Goal: Task Accomplishment & Management: Complete application form

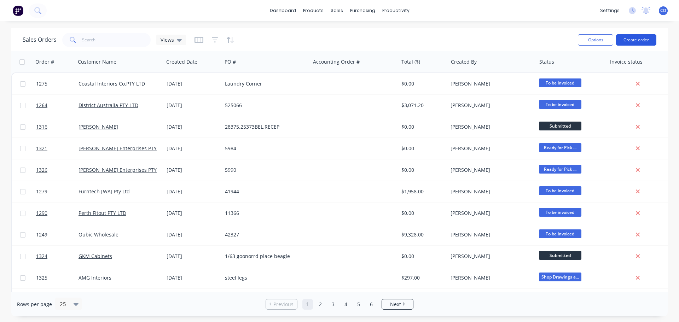
click at [642, 43] on button "Create order" at bounding box center [636, 39] width 40 height 11
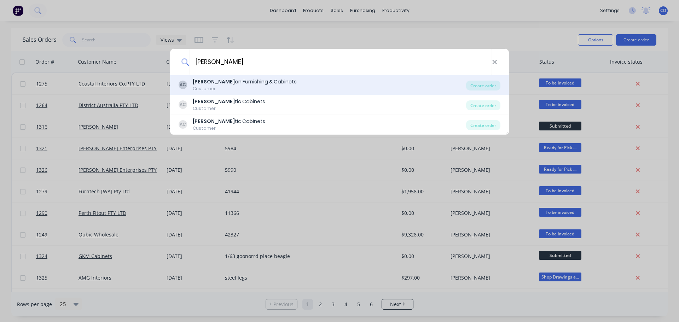
type input "artis"
click at [244, 83] on div "Artis an Furnishing & Cabinets" at bounding box center [245, 81] width 104 height 7
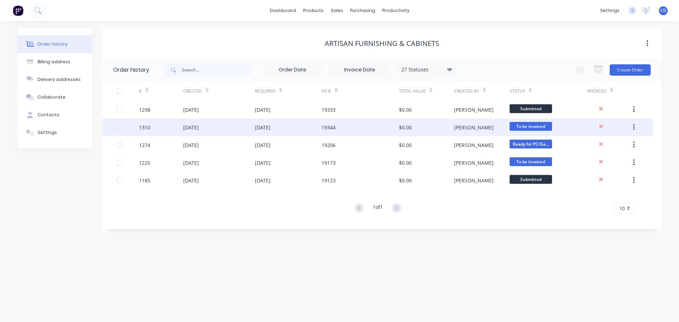
click at [633, 127] on icon "button" at bounding box center [634, 127] width 2 height 8
click at [595, 146] on div "Archive" at bounding box center [608, 146] width 54 height 10
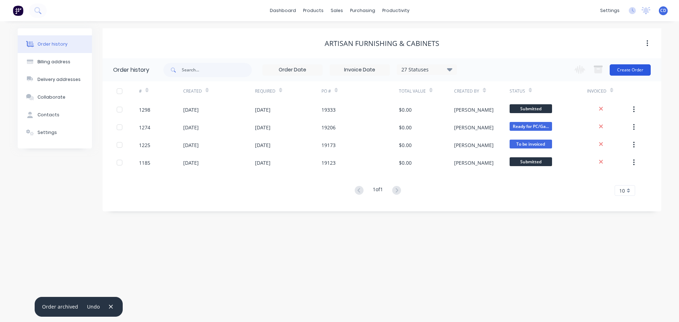
click at [629, 72] on button "Create Order" at bounding box center [629, 69] width 41 height 11
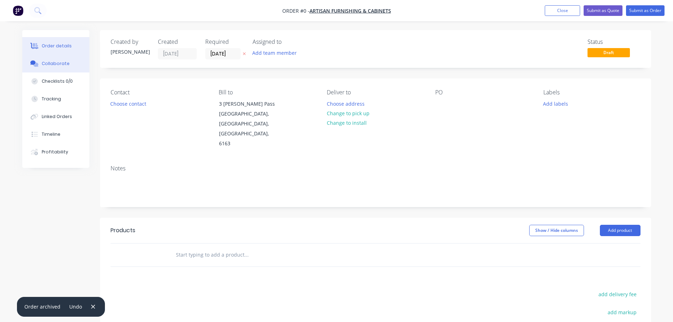
click at [67, 63] on button "Collaborate" at bounding box center [55, 64] width 67 height 18
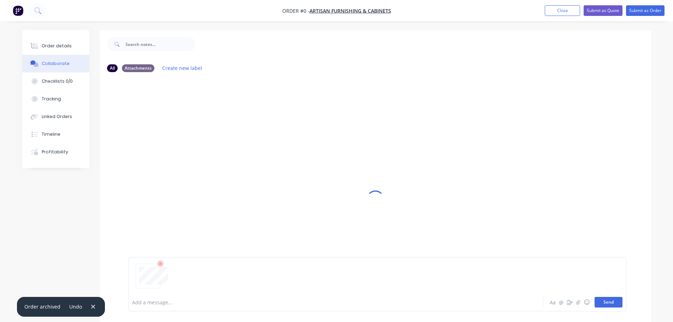
click at [622, 305] on button "Send" at bounding box center [609, 302] width 28 height 11
click at [73, 47] on button "Order details" at bounding box center [55, 46] width 67 height 18
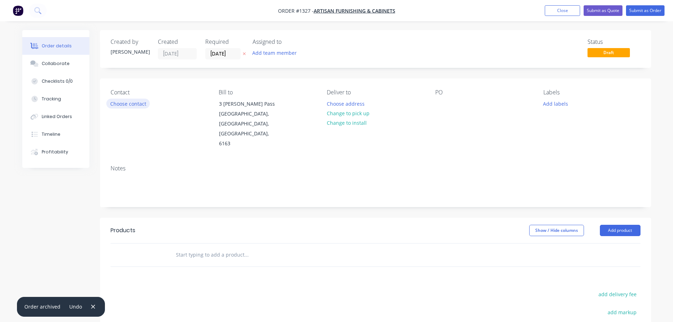
click at [141, 105] on button "Choose contact" at bounding box center [127, 104] width 43 height 10
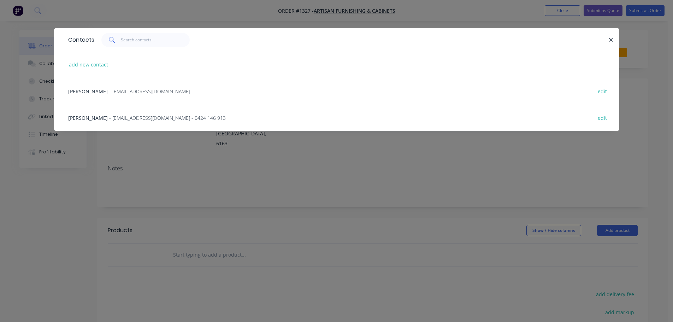
click at [130, 111] on div "Scott Tognolini - drafter1@artisanfurnish.com.au - 0424 146 913 edit" at bounding box center [337, 117] width 544 height 27
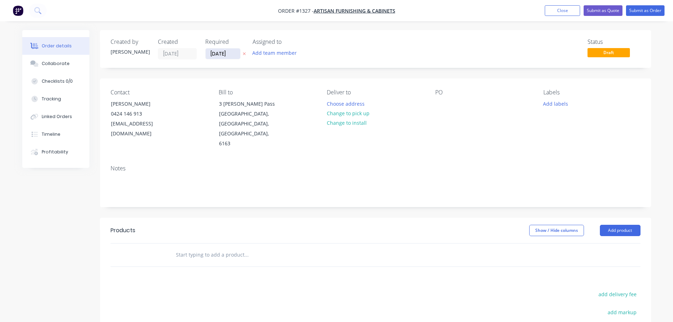
click at [218, 52] on input "[DATE]" at bounding box center [223, 53] width 35 height 11
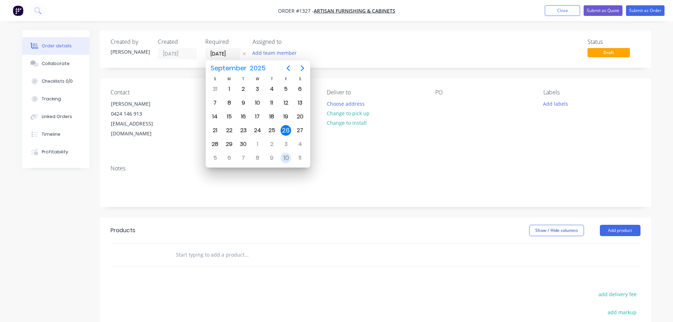
click at [287, 161] on div "10" at bounding box center [286, 158] width 11 height 11
type input "10/10/25"
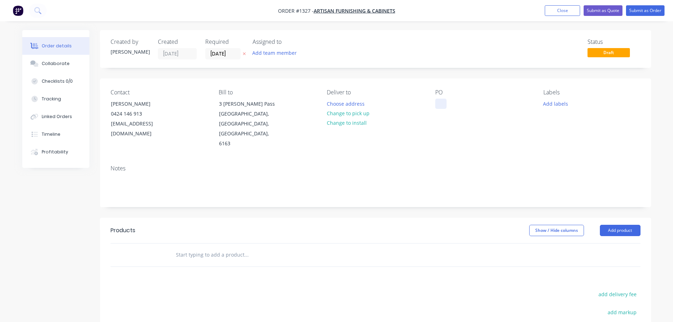
click at [446, 105] on div at bounding box center [440, 104] width 11 height 10
click at [469, 159] on div "Notes" at bounding box center [375, 182] width 551 height 47
click at [632, 225] on button "Add product" at bounding box center [620, 230] width 41 height 11
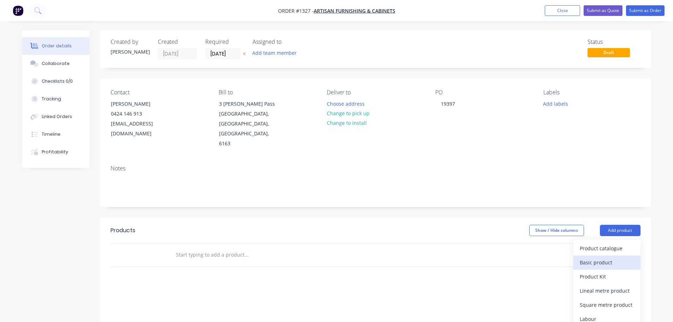
click at [610, 256] on button "Basic product" at bounding box center [607, 263] width 67 height 14
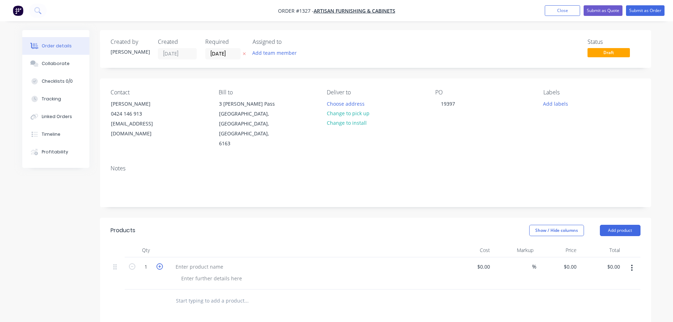
click at [161, 263] on icon "button" at bounding box center [160, 266] width 6 height 6
type input "4"
drag, startPoint x: 183, startPoint y: 246, endPoint x: 194, endPoint y: 248, distance: 10.5
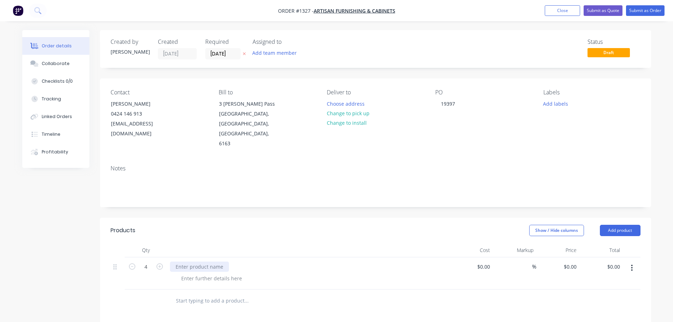
click at [185, 262] on div at bounding box center [199, 267] width 59 height 10
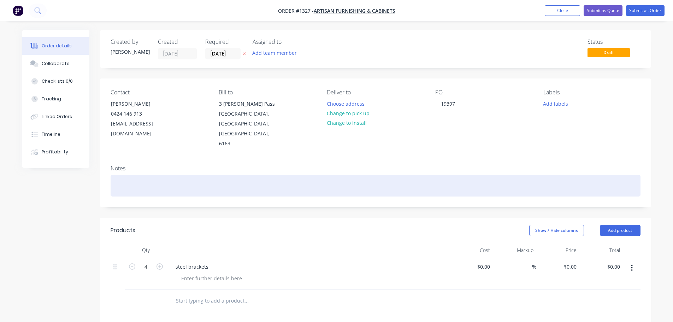
click at [142, 175] on div at bounding box center [376, 186] width 530 height 22
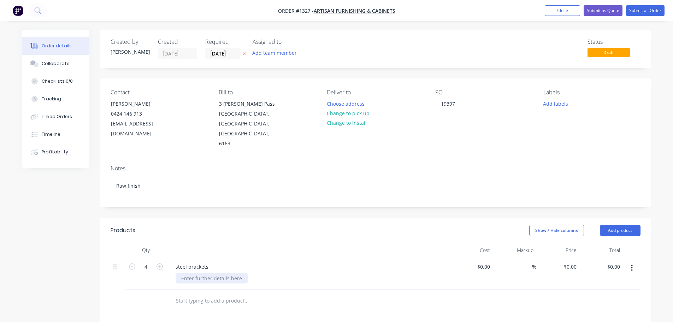
click at [241, 273] on div at bounding box center [212, 278] width 72 height 10
click at [224, 273] on div at bounding box center [212, 278] width 72 height 10
click at [227, 262] on div "steel brackets" at bounding box center [308, 267] width 277 height 10
click at [211, 262] on div "steel brackets" at bounding box center [192, 267] width 44 height 10
click at [644, 8] on button "Submit as Order" at bounding box center [645, 10] width 39 height 11
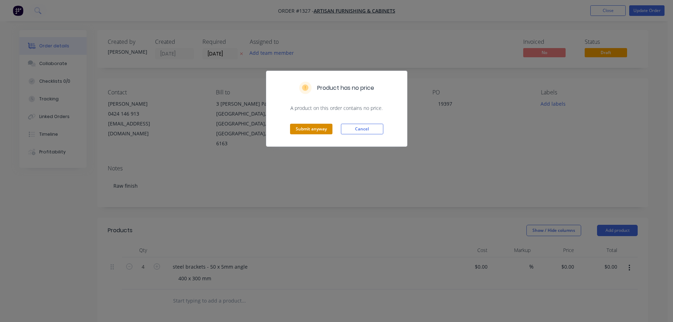
click at [310, 125] on button "Submit anyway" at bounding box center [311, 129] width 42 height 11
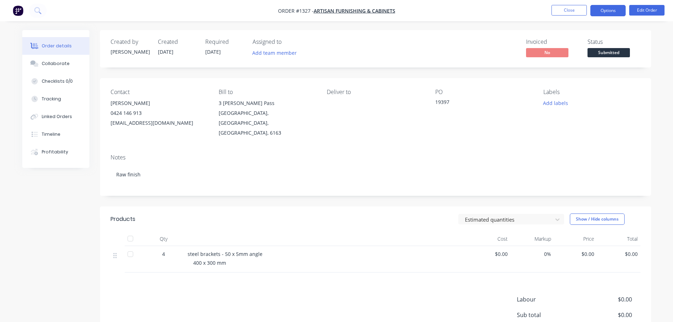
click at [606, 13] on button "Options" at bounding box center [608, 10] width 35 height 11
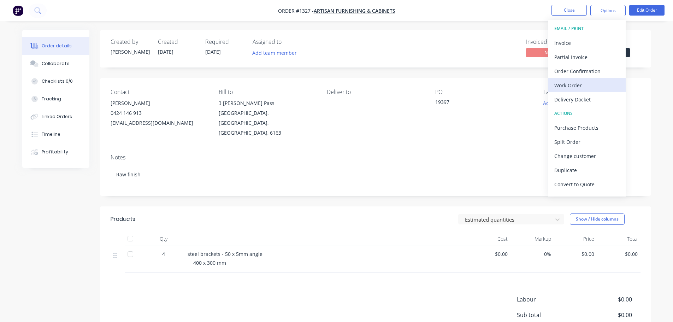
click at [572, 86] on div "Work Order" at bounding box center [587, 85] width 65 height 10
click at [573, 78] on button "Custom" at bounding box center [587, 85] width 78 height 14
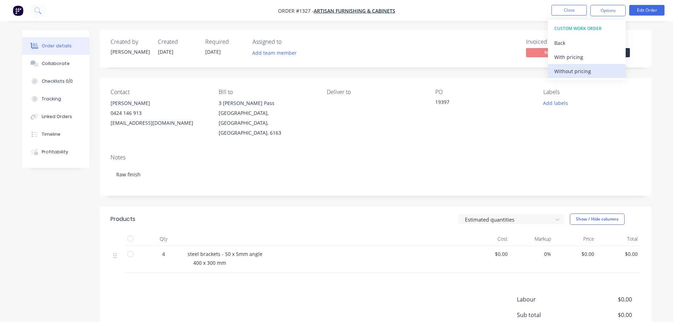
click at [573, 74] on div "Without pricing" at bounding box center [587, 71] width 65 height 10
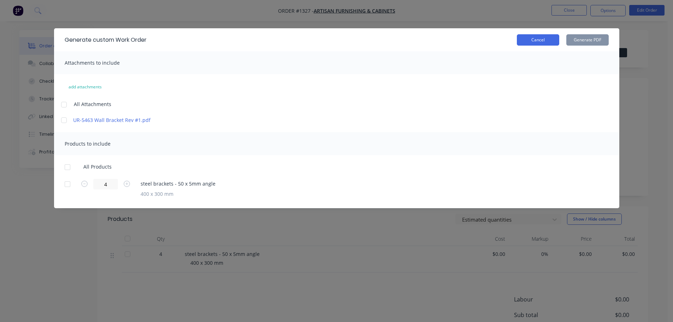
click at [537, 37] on button "Cancel" at bounding box center [538, 39] width 42 height 11
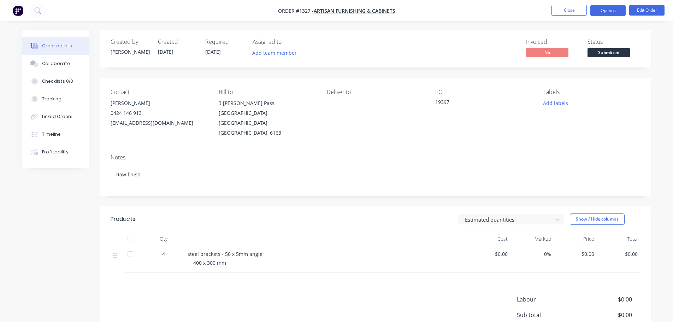
click at [616, 12] on button "Options" at bounding box center [608, 10] width 35 height 11
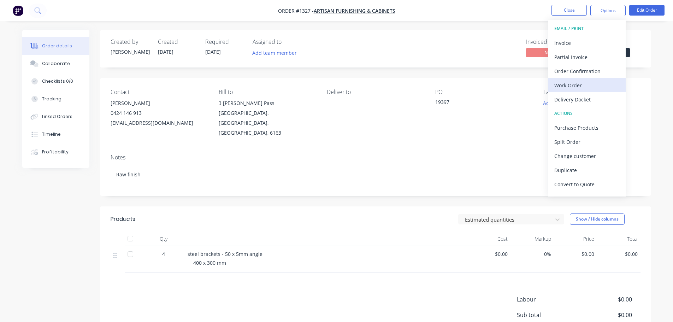
click at [572, 83] on div "Work Order" at bounding box center [587, 85] width 65 height 10
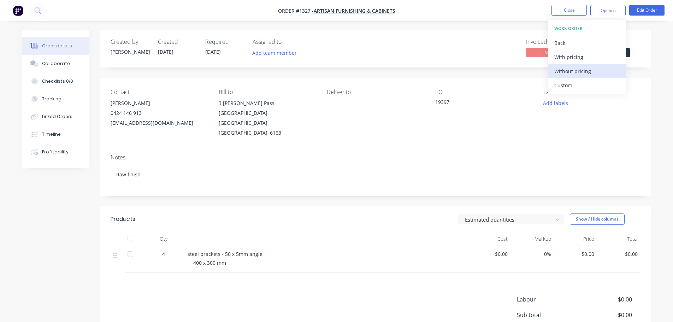
click at [571, 66] on div "Without pricing" at bounding box center [587, 71] width 65 height 10
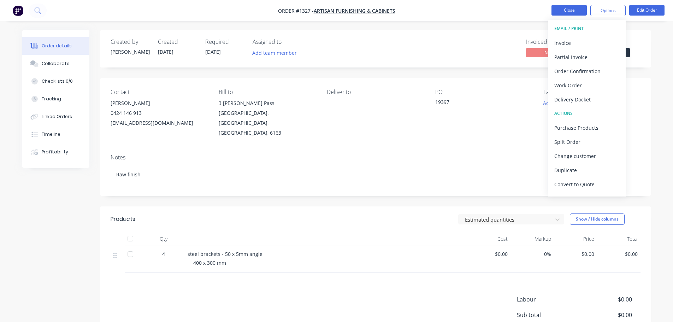
click at [566, 9] on button "Close" at bounding box center [569, 10] width 35 height 11
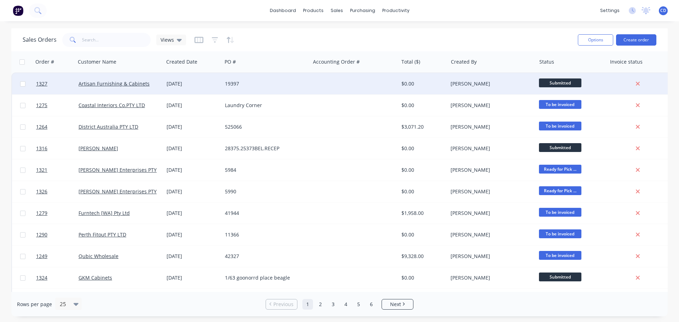
click at [551, 86] on span "Submitted" at bounding box center [560, 82] width 42 height 9
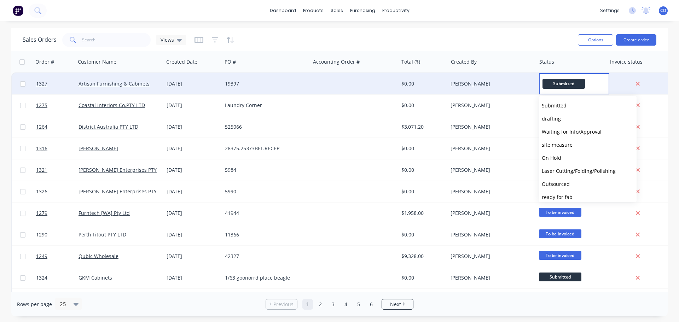
click at [539, 86] on div "Submitted" at bounding box center [574, 83] width 70 height 21
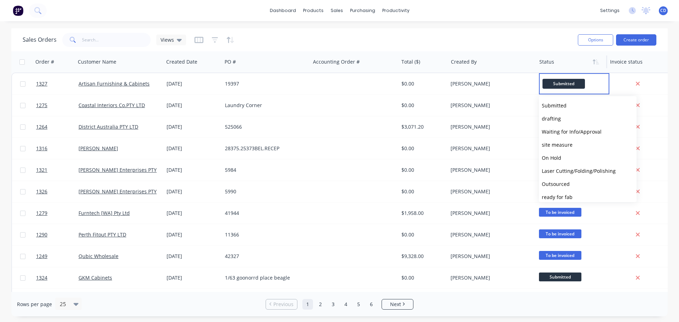
click at [571, 60] on div at bounding box center [570, 62] width 62 height 14
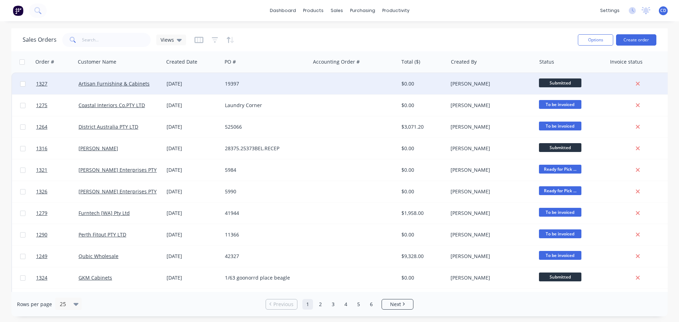
click at [318, 90] on div at bounding box center [354, 83] width 88 height 21
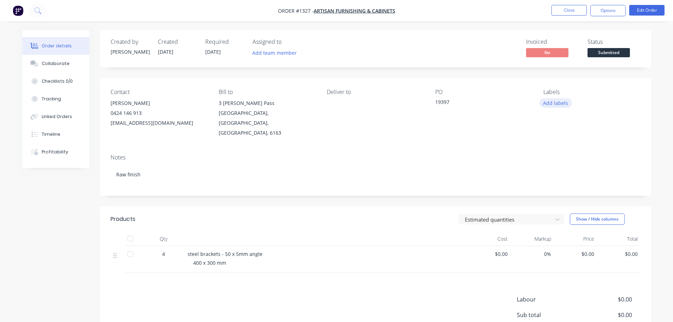
click at [551, 105] on button "Add labels" at bounding box center [556, 103] width 33 height 10
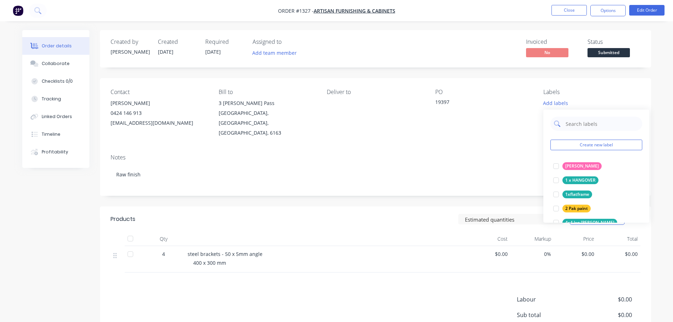
click at [570, 126] on input "text" at bounding box center [602, 124] width 74 height 14
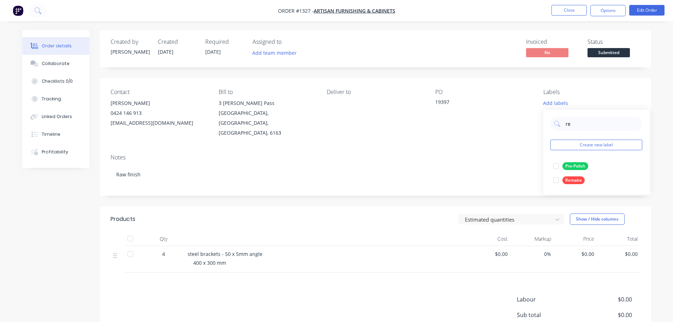
type input "raw"
click at [581, 176] on button "Raw Finish" at bounding box center [572, 180] width 42 height 10
click at [470, 154] on div "Notes" at bounding box center [376, 157] width 530 height 7
click at [560, 16] on nav "Order #1327 - Artisan Furnishing & Cabinets Close Options Edit Order" at bounding box center [336, 10] width 673 height 21
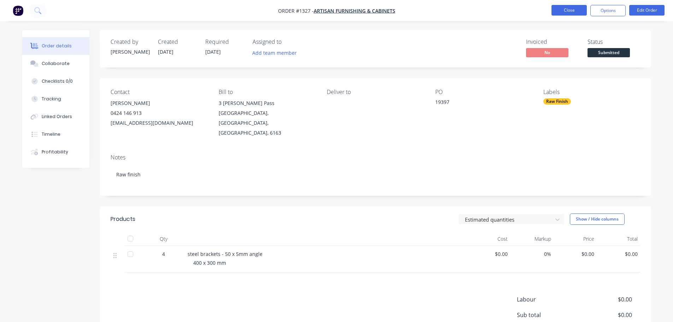
click at [563, 14] on button "Close" at bounding box center [569, 10] width 35 height 11
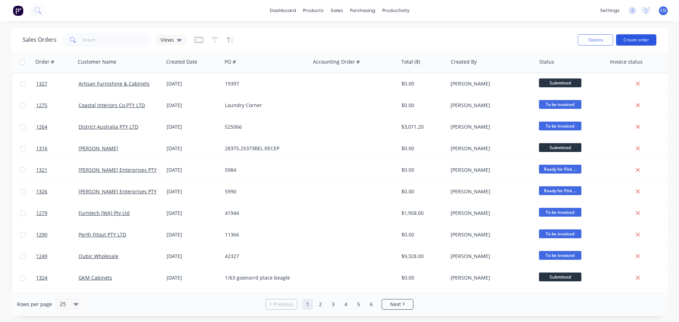
click at [640, 41] on button "Create order" at bounding box center [636, 39] width 40 height 11
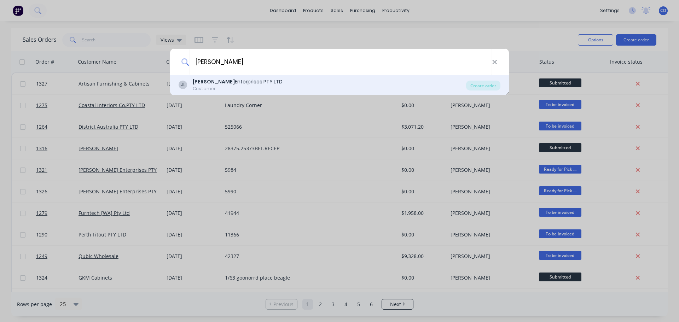
type input "[PERSON_NAME]"
click at [242, 89] on div "Customer" at bounding box center [238, 89] width 90 height 6
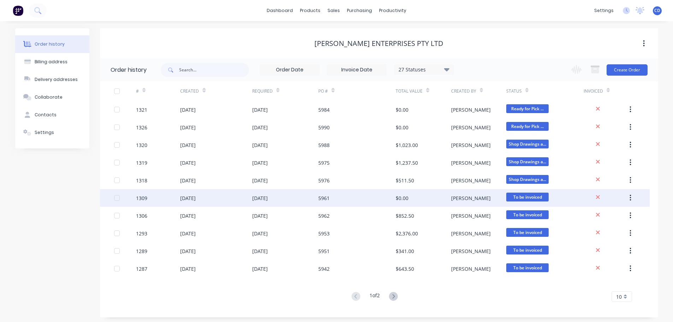
click at [630, 194] on button "button" at bounding box center [630, 198] width 17 height 13
click at [614, 215] on div "Archive" at bounding box center [605, 216] width 54 height 10
click at [632, 199] on button "button" at bounding box center [630, 198] width 17 height 13
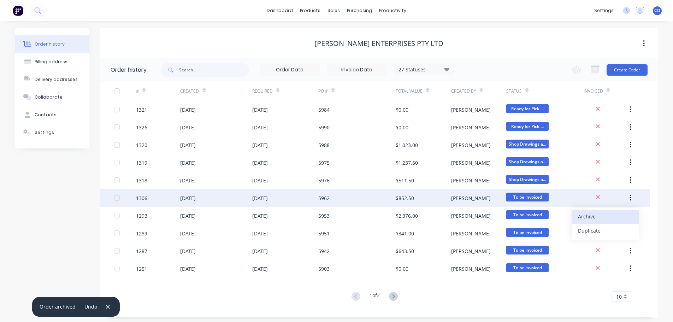
click at [623, 216] on div "Archive" at bounding box center [605, 216] width 54 height 10
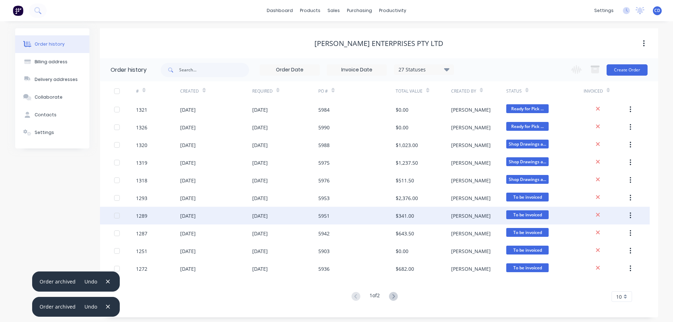
click at [629, 211] on button "button" at bounding box center [630, 215] width 17 height 13
click at [620, 231] on div "Archive" at bounding box center [605, 234] width 54 height 10
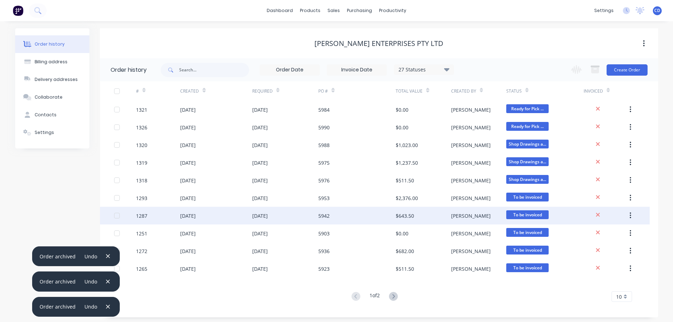
click at [631, 215] on icon "button" at bounding box center [631, 216] width 2 height 8
click at [627, 231] on div "Archive" at bounding box center [605, 234] width 54 height 10
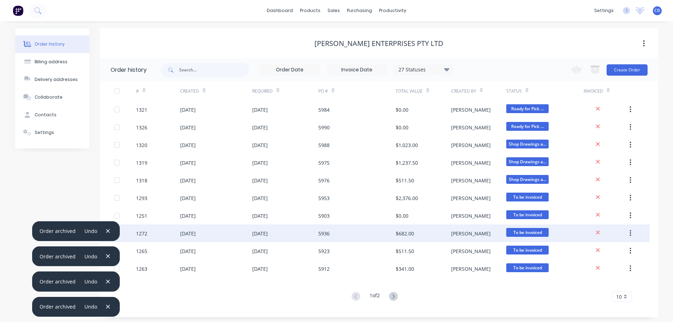
click at [630, 229] on button "button" at bounding box center [630, 233] width 17 height 13
click at [623, 251] on div "Archive" at bounding box center [605, 252] width 54 height 10
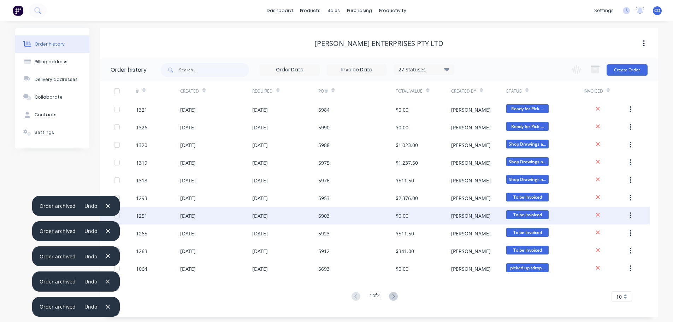
click at [634, 217] on button "button" at bounding box center [630, 215] width 17 height 13
click at [625, 231] on div "Archive" at bounding box center [605, 234] width 54 height 10
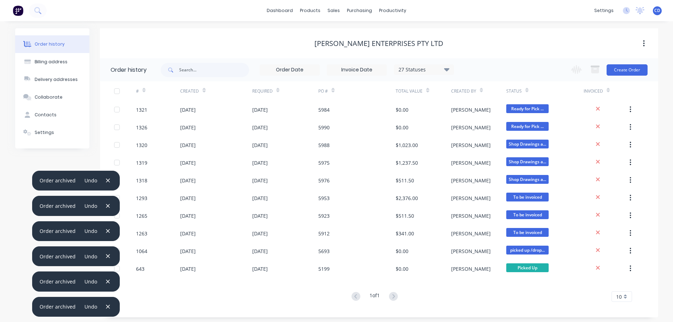
click at [625, 231] on button "button" at bounding box center [630, 233] width 17 height 13
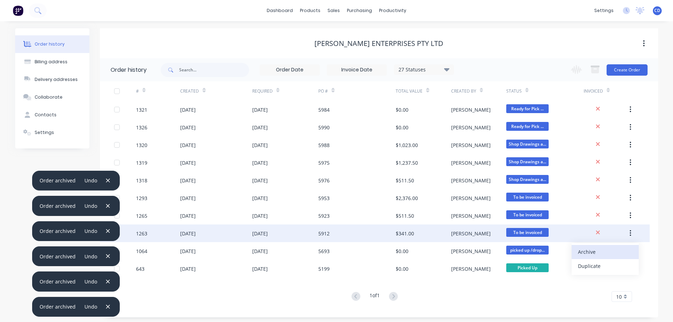
click at [612, 258] on button "Archive" at bounding box center [605, 252] width 67 height 14
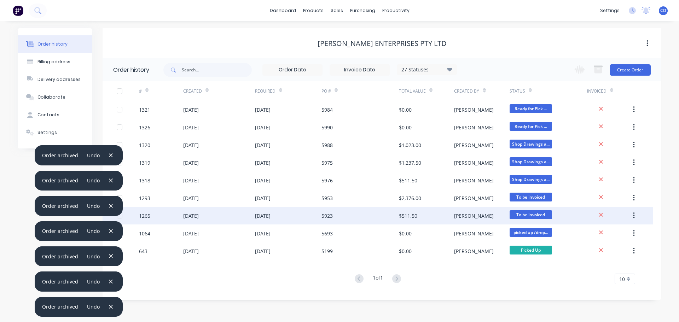
click at [632, 215] on button "button" at bounding box center [633, 215] width 17 height 13
click at [613, 231] on div "Archive" at bounding box center [608, 234] width 54 height 10
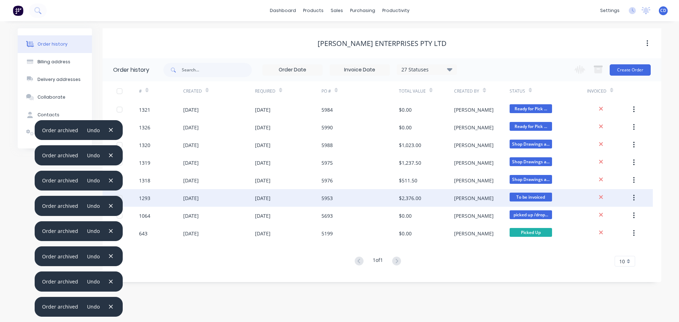
click at [634, 194] on icon "button" at bounding box center [634, 198] width 2 height 8
click at [614, 214] on div "Archive" at bounding box center [608, 216] width 54 height 10
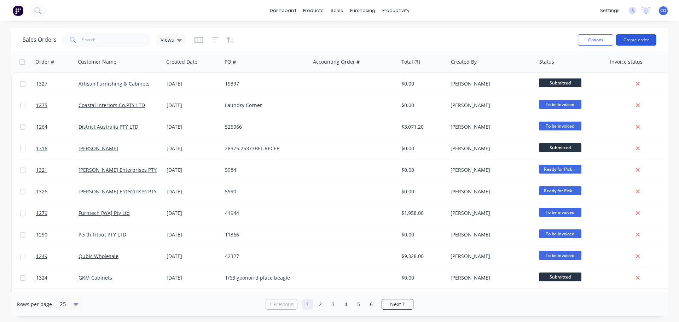
click at [642, 39] on button "Create order" at bounding box center [636, 39] width 40 height 11
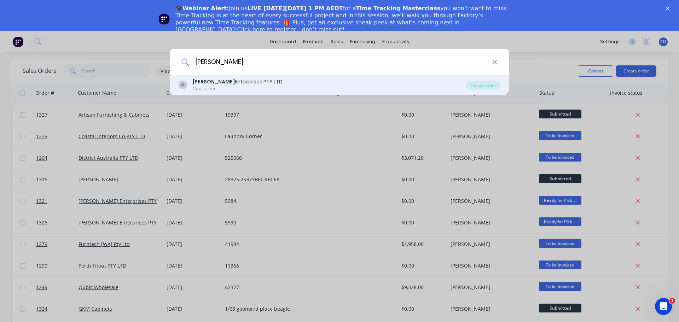
type input "[PERSON_NAME]"
click at [299, 86] on div "[PERSON_NAME] Enterprises PTY LTD Customer" at bounding box center [321, 85] width 287 height 14
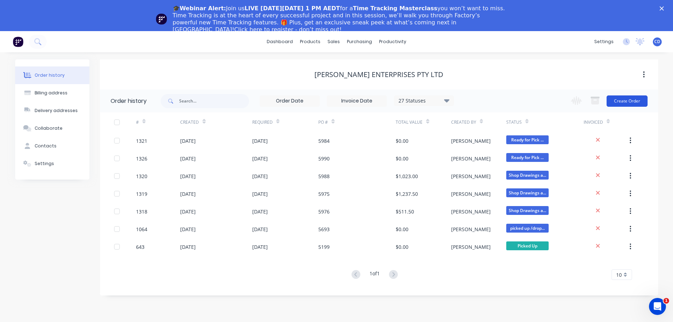
click at [631, 99] on button "Create Order" at bounding box center [627, 100] width 41 height 11
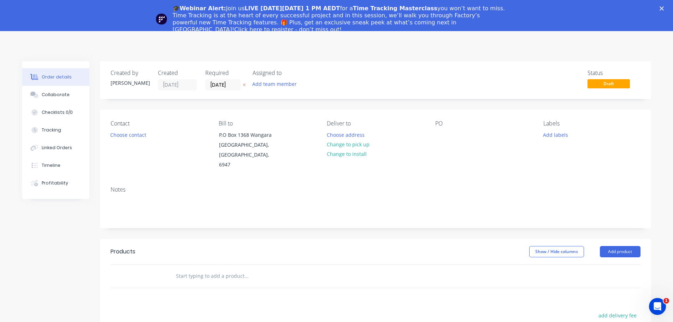
click at [429, 131] on div "Contact Choose contact [PERSON_NAME] to P.O [GEOGRAPHIC_DATA] Deliver to Choose…" at bounding box center [375, 145] width 551 height 71
click at [436, 132] on div at bounding box center [440, 135] width 11 height 10
click at [426, 142] on div "Contact Choose contact [PERSON_NAME] to P.O [GEOGRAPHIC_DATA] Deliver to Choose…" at bounding box center [375, 145] width 551 height 71
click at [444, 140] on div at bounding box center [440, 135] width 11 height 10
click at [458, 156] on div "PO 6000" at bounding box center [483, 145] width 97 height 50
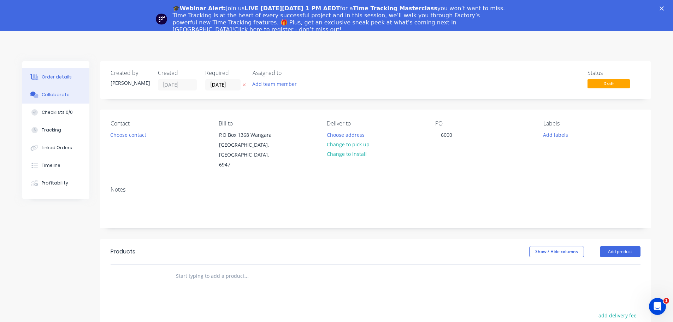
click at [61, 97] on div "Collaborate" at bounding box center [56, 95] width 28 height 6
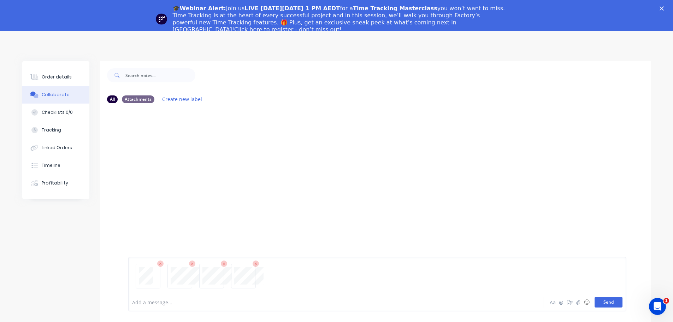
click at [599, 306] on button "Send" at bounding box center [609, 302] width 28 height 11
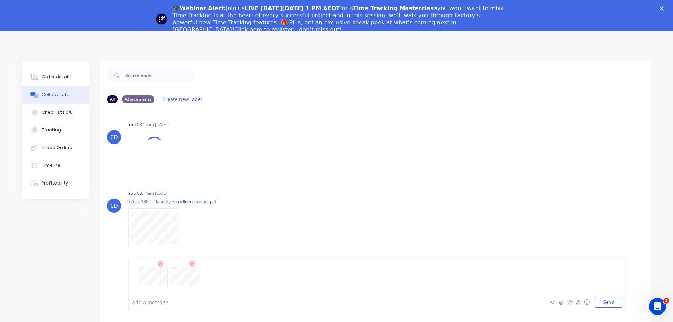
drag, startPoint x: 603, startPoint y: 300, endPoint x: 665, endPoint y: 293, distance: 62.3
click at [603, 300] on button "Send" at bounding box center [609, 302] width 28 height 11
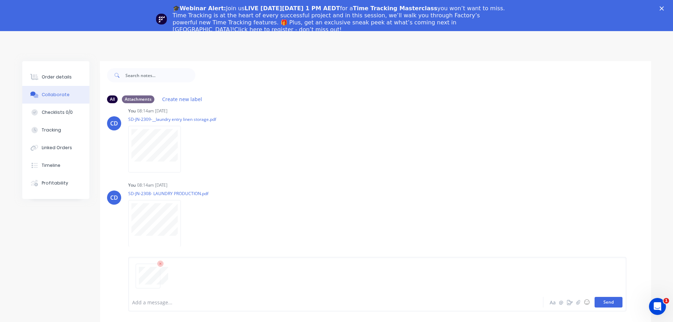
click at [615, 304] on button "Send" at bounding box center [609, 302] width 28 height 11
click at [63, 80] on div "Order details" at bounding box center [57, 77] width 30 height 6
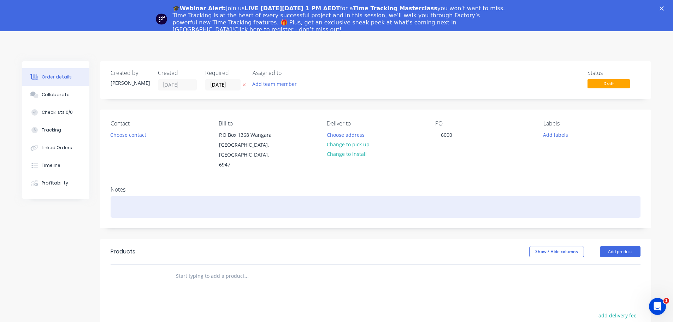
click at [166, 199] on div at bounding box center [376, 207] width 530 height 22
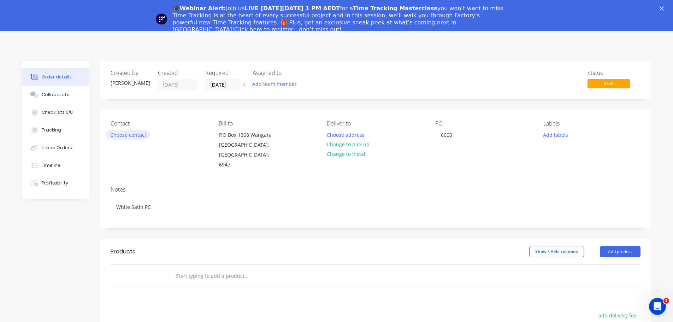
click at [121, 130] on button "Choose contact" at bounding box center [127, 135] width 43 height 10
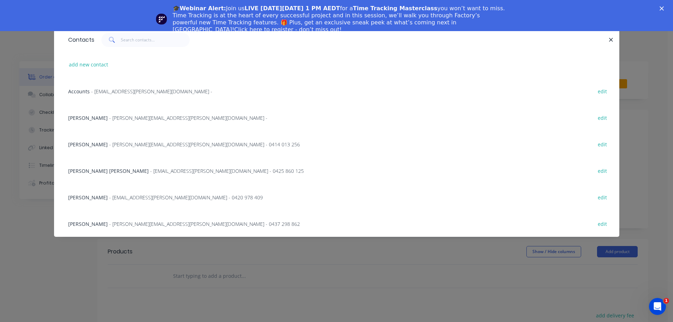
click at [117, 221] on span "- [PERSON_NAME][EMAIL_ADDRESS][PERSON_NAME][DOMAIN_NAME] - 0437 298 862" at bounding box center [204, 224] width 191 height 7
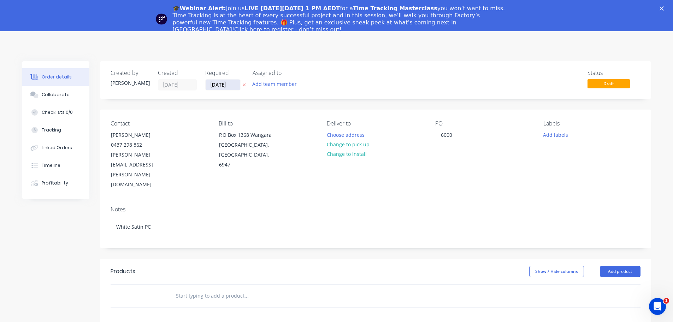
click at [220, 85] on input "[DATE]" at bounding box center [223, 85] width 35 height 11
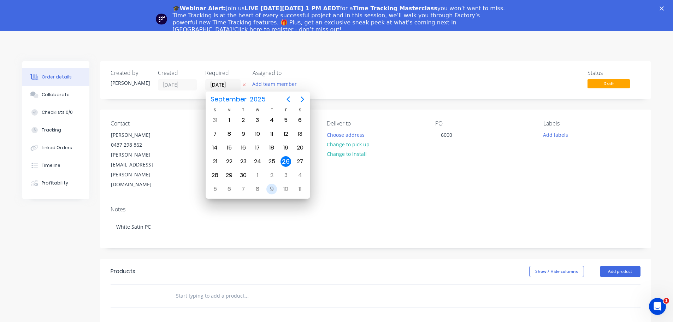
click at [275, 191] on div "9" at bounding box center [272, 189] width 11 height 11
type input "[DATE]"
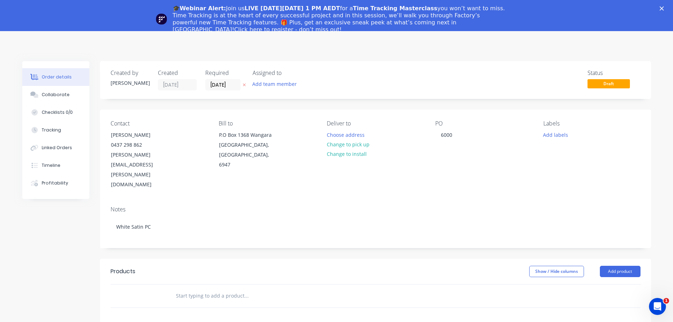
drag, startPoint x: 596, startPoint y: 55, endPoint x: 598, endPoint y: 51, distance: 4.1
click at [597, 55] on div "Order details Collaborate Checklists 0/0 Tracking Linked Orders Timeline Profit…" at bounding box center [336, 259] width 673 height 457
click at [67, 92] on div "Collaborate" at bounding box center [56, 95] width 28 height 6
